Goal: Entertainment & Leisure: Consume media (video, audio)

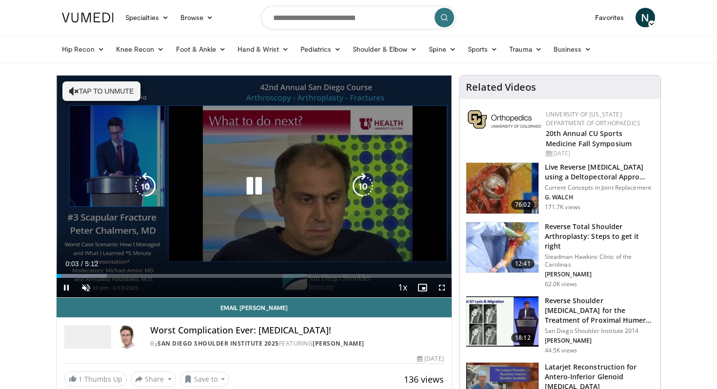
click at [256, 199] on icon "Video Player" at bounding box center [253, 186] width 27 height 27
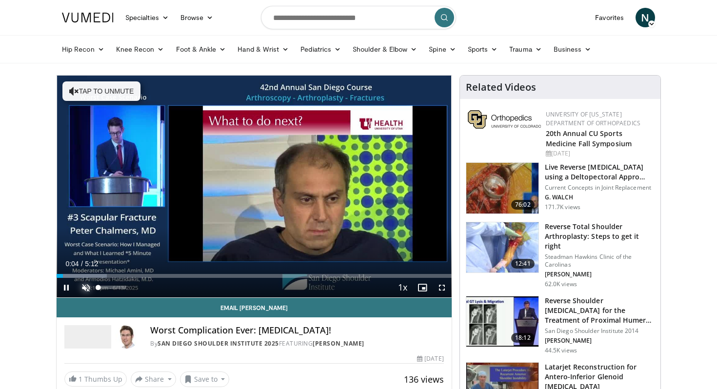
click at [86, 287] on span "Video Player" at bounding box center [86, 288] width 20 height 20
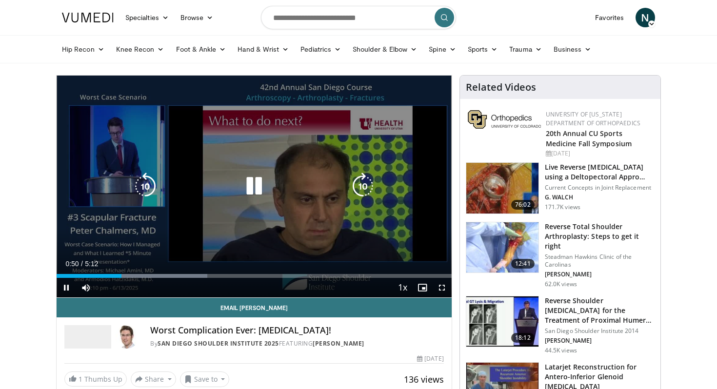
click at [145, 183] on icon "Video Player" at bounding box center [145, 186] width 27 height 27
click at [242, 186] on icon "Video Player" at bounding box center [253, 186] width 27 height 27
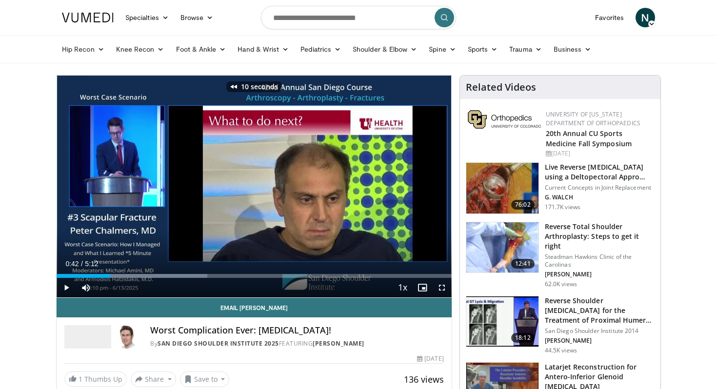
click at [66, 286] on span "Video Player" at bounding box center [67, 288] width 20 height 20
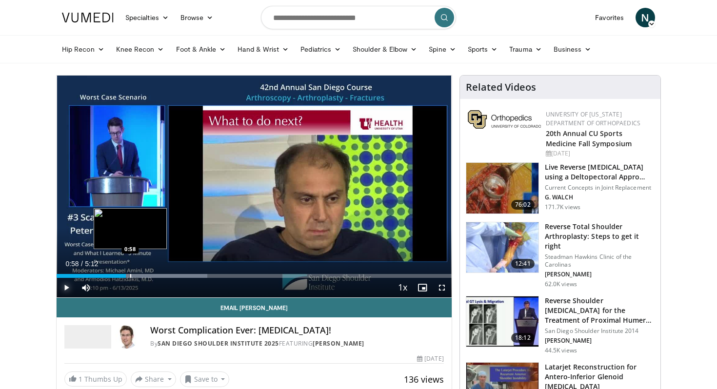
click at [130, 275] on div "Progress Bar" at bounding box center [130, 276] width 1 height 4
click at [135, 275] on div "Progress Bar" at bounding box center [135, 276] width 1 height 4
click at [143, 275] on div "Progress Bar" at bounding box center [143, 276] width 1 height 4
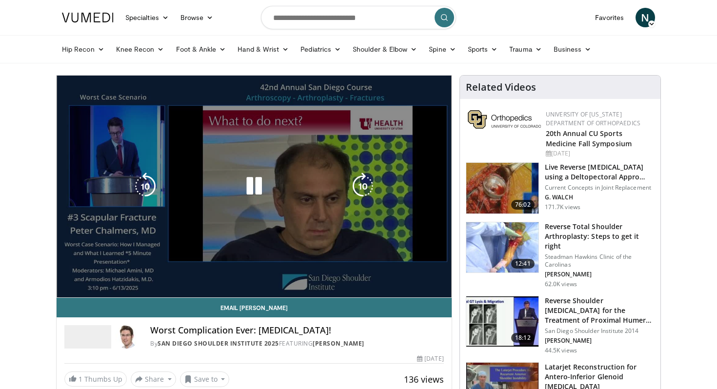
click at [144, 276] on video-js "**********" at bounding box center [254, 187] width 395 height 222
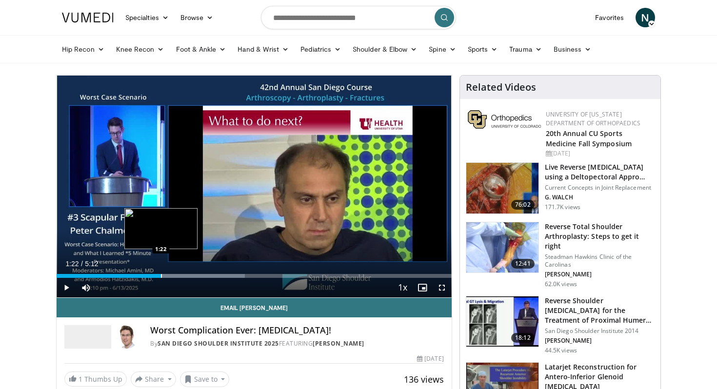
click at [161, 274] on div "Progress Bar" at bounding box center [161, 276] width 1 height 4
click at [159, 274] on div "Progress Bar" at bounding box center [159, 276] width 1 height 4
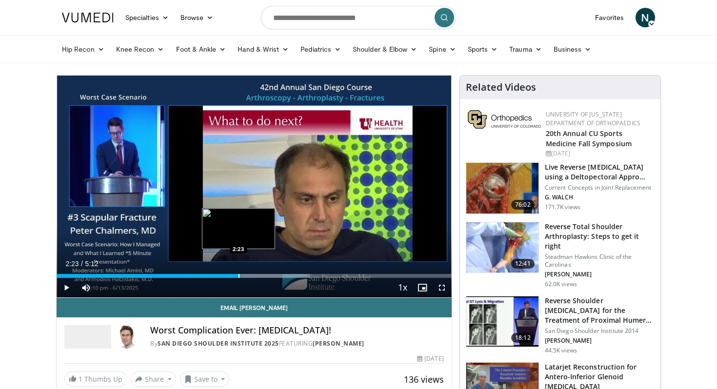
click at [238, 274] on div "Progress Bar" at bounding box center [238, 276] width 1 height 4
click at [251, 277] on div "Progress Bar" at bounding box center [251, 276] width 1 height 4
click at [260, 276] on div "Progress Bar" at bounding box center [260, 276] width 1 height 4
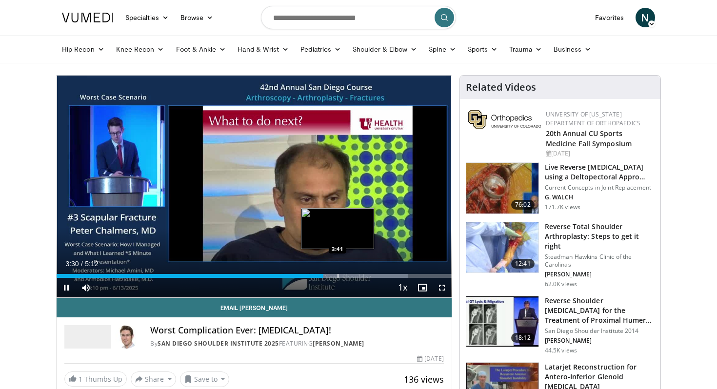
click at [338, 277] on div "Progress Bar" at bounding box center [338, 276] width 1 height 4
click at [354, 275] on div "Progress Bar" at bounding box center [354, 276] width 1 height 4
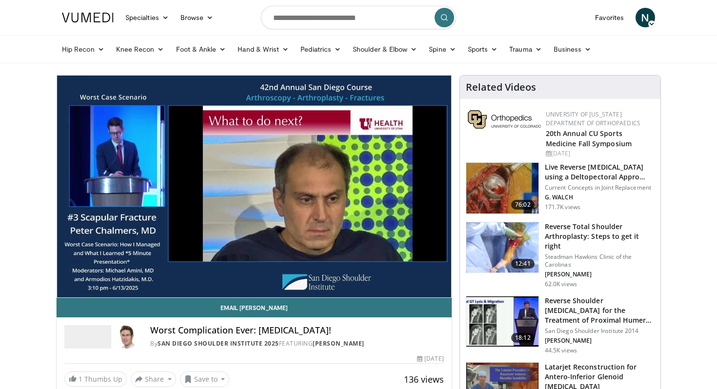
click at [368, 277] on div "10 seconds Tap to unmute" at bounding box center [254, 187] width 395 height 222
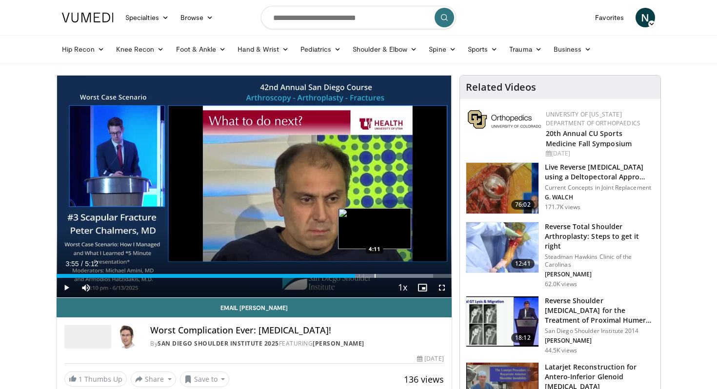
click at [375, 276] on div "Progress Bar" at bounding box center [375, 276] width 1 height 4
click at [360, 274] on div "Loaded : 95.35% 4:11 4:00" at bounding box center [254, 276] width 395 height 4
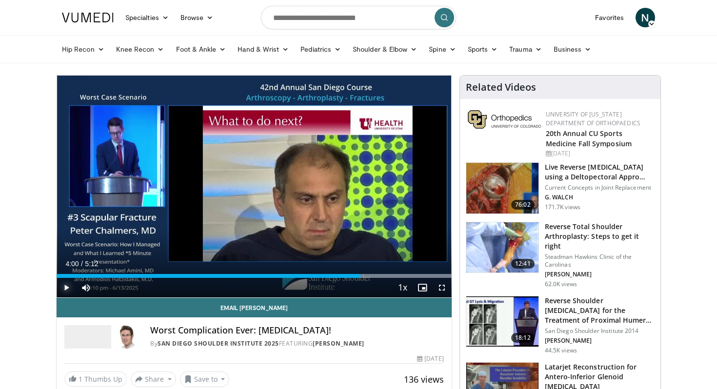
click at [63, 288] on span "Video Player" at bounding box center [67, 288] width 20 height 20
click at [395, 276] on div "Progress Bar" at bounding box center [395, 276] width 114 height 4
